Goal: Information Seeking & Learning: Learn about a topic

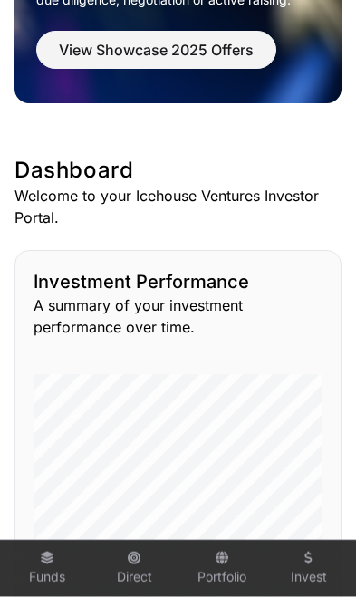
click at [36, 594] on link "Funds" at bounding box center [47, 569] width 72 height 49
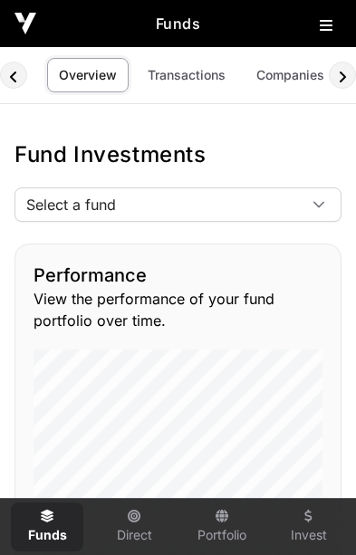
click at [313, 196] on div at bounding box center [318, 204] width 43 height 33
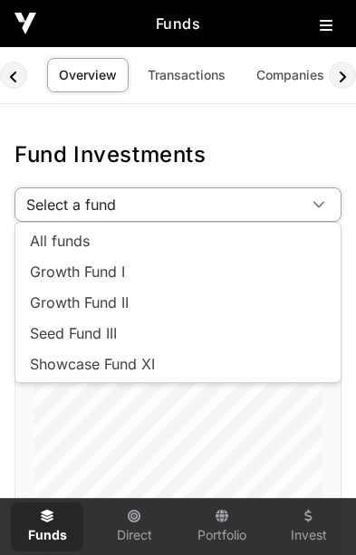
click at [158, 364] on li "Showcase Fund XI" at bounding box center [178, 364] width 318 height 29
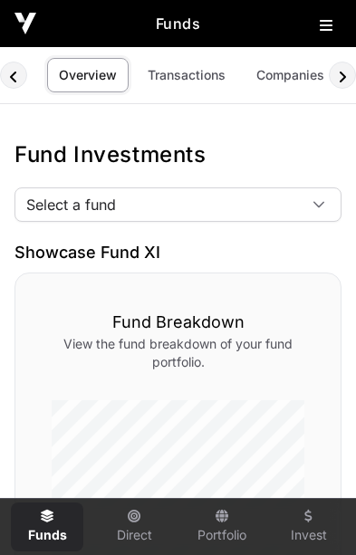
click at [311, 191] on div at bounding box center [318, 204] width 43 height 33
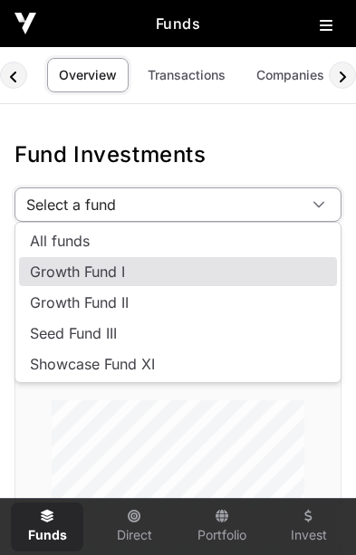
click at [119, 273] on span "Growth Fund I" at bounding box center [77, 272] width 95 height 14
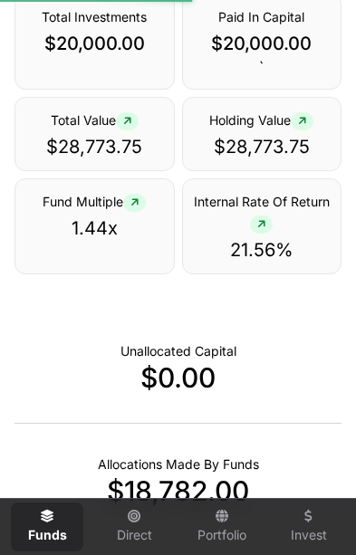
scroll to position [665, 0]
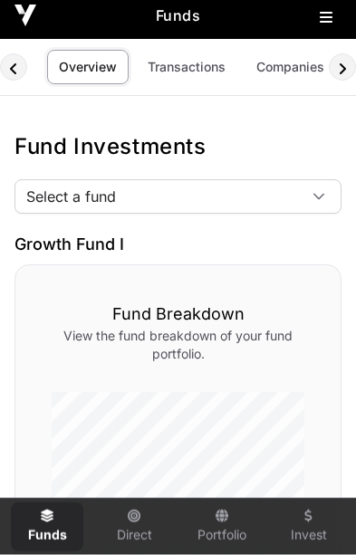
click at [314, 188] on div at bounding box center [318, 196] width 43 height 33
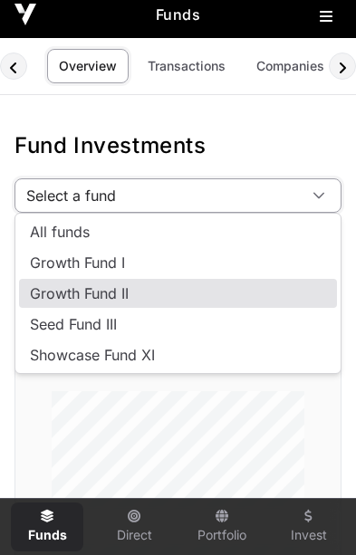
click at [132, 300] on li "Growth Fund II" at bounding box center [178, 293] width 318 height 29
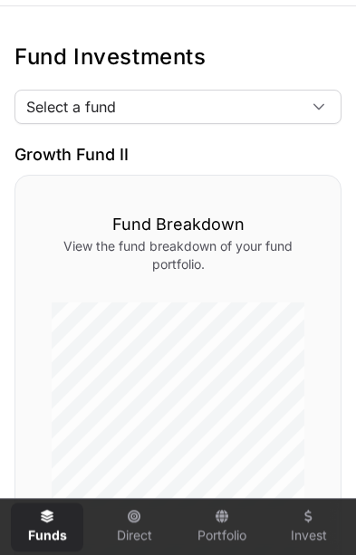
scroll to position [102, 0]
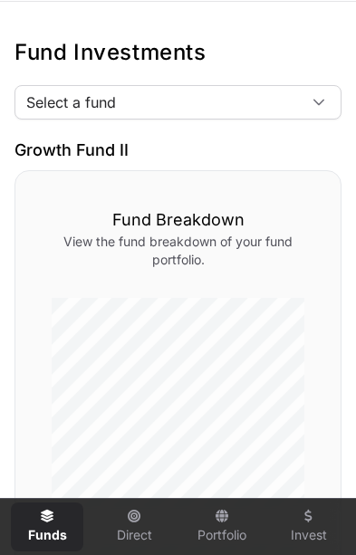
click at [314, 97] on icon at bounding box center [319, 102] width 13 height 13
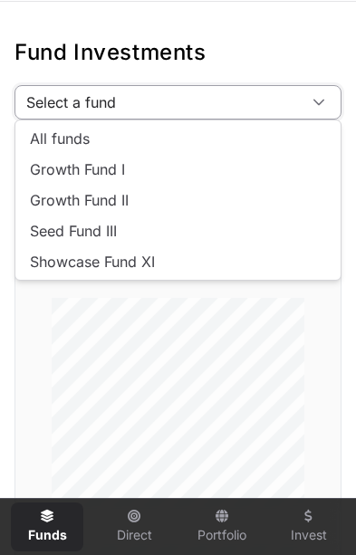
click at [122, 228] on li "Seed Fund III" at bounding box center [178, 231] width 318 height 29
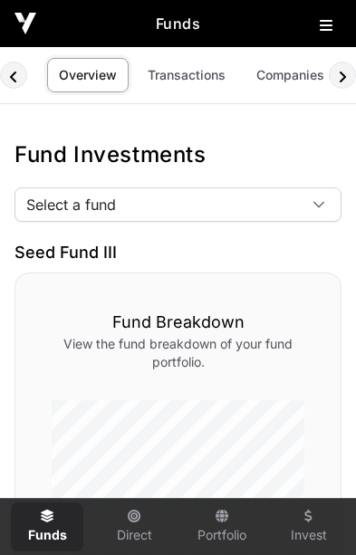
click at [318, 202] on icon at bounding box center [319, 204] width 13 height 13
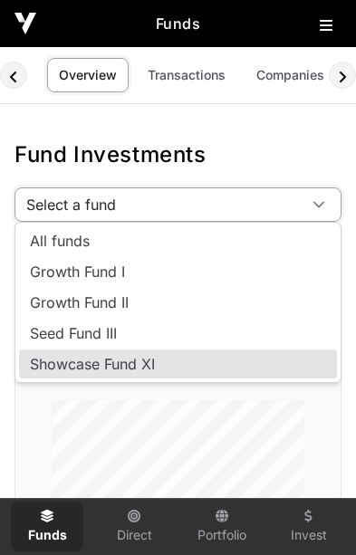
click at [182, 365] on li "Showcase Fund XI" at bounding box center [178, 364] width 318 height 29
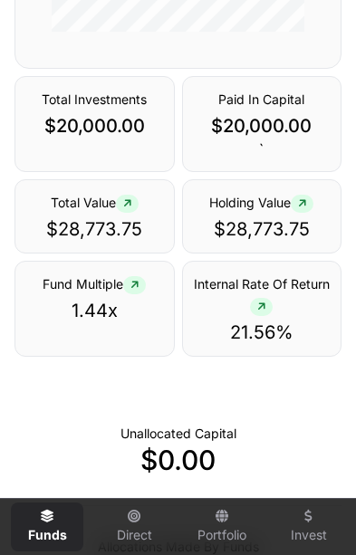
scroll to position [640, 0]
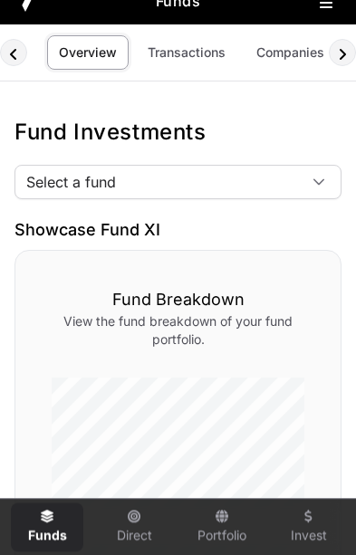
click at [315, 182] on icon at bounding box center [319, 182] width 13 height 13
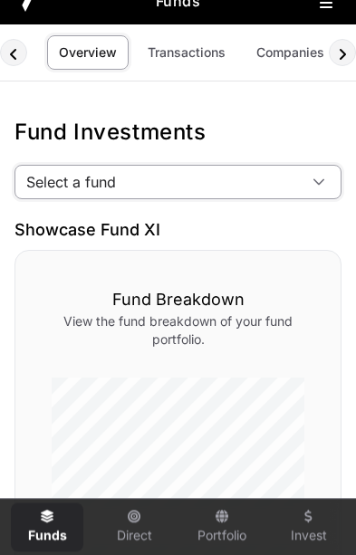
scroll to position [23, 0]
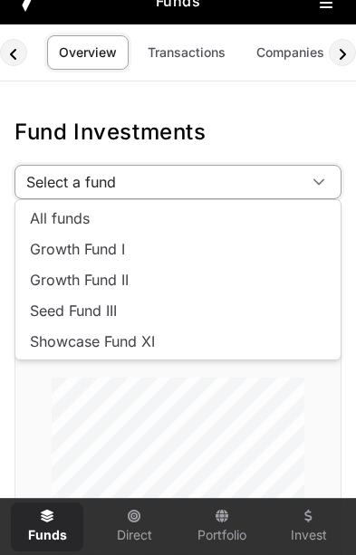
click at [142, 283] on li "Growth Fund II" at bounding box center [178, 279] width 318 height 29
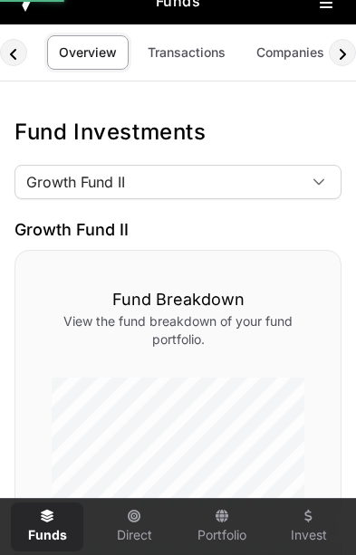
click at [294, 186] on span "Growth Fund II" at bounding box center [156, 182] width 282 height 33
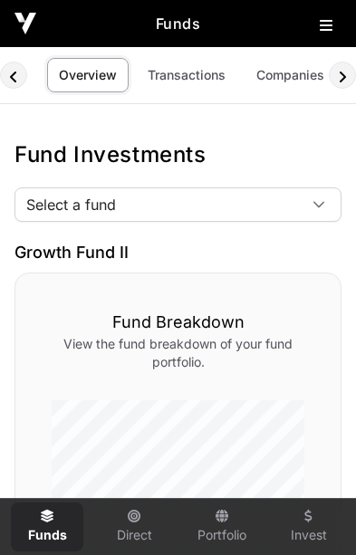
click at [121, 273] on div "Fund Breakdown View the fund breakdown of your fund portfolio." at bounding box center [177, 491] width 327 height 437
click at [247, 218] on span "Select a fund" at bounding box center [156, 204] width 282 height 33
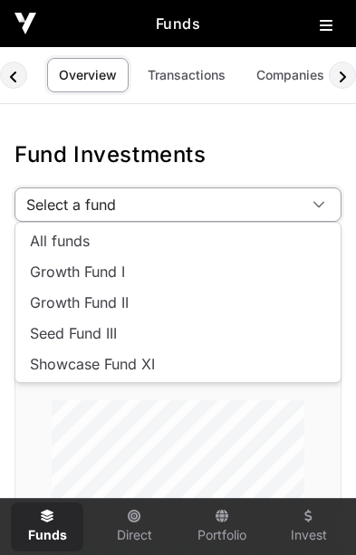
click at [118, 265] on span "Growth Fund I" at bounding box center [77, 272] width 95 height 14
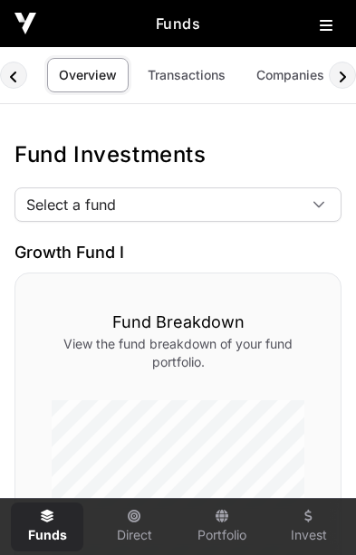
click at [295, 196] on span "Select a fund" at bounding box center [156, 204] width 282 height 33
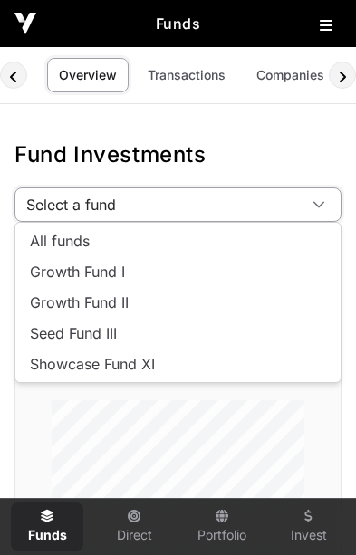
click at [181, 361] on li "Showcase Fund XI" at bounding box center [178, 364] width 318 height 29
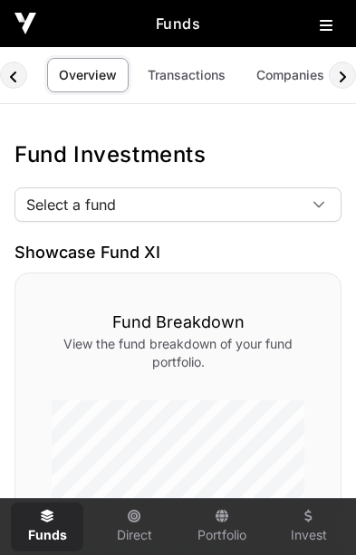
click at [321, 208] on icon at bounding box center [319, 204] width 13 height 13
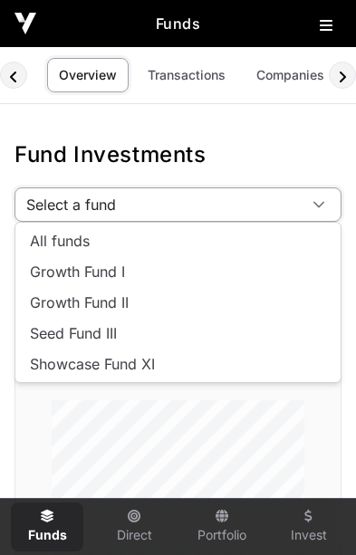
click at [108, 346] on li "Seed Fund III" at bounding box center [178, 333] width 318 height 29
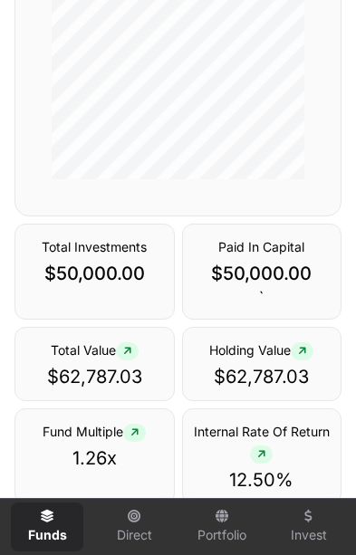
scroll to position [497, 0]
